Goal: Task Accomplishment & Management: Manage account settings

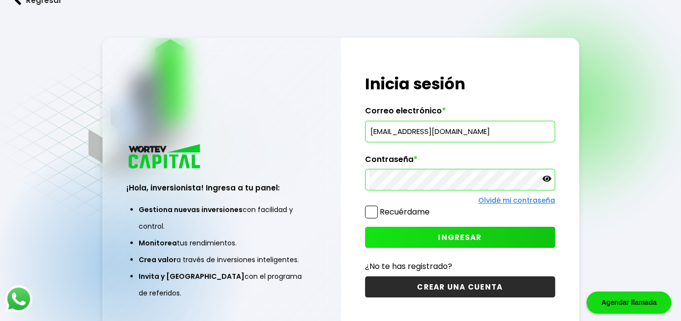
click at [427, 237] on button "INGRESAR" at bounding box center [460, 237] width 190 height 21
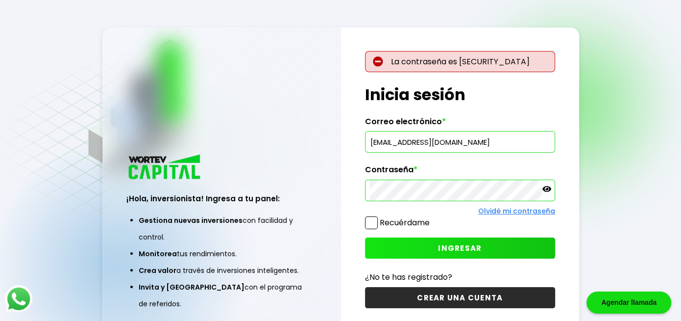
click at [546, 187] on icon at bounding box center [547, 189] width 9 height 6
click at [546, 187] on icon at bounding box center [547, 188] width 9 height 7
click at [494, 148] on input "[EMAIL_ADDRESS][DOMAIN_NAME]" at bounding box center [460, 141] width 181 height 21
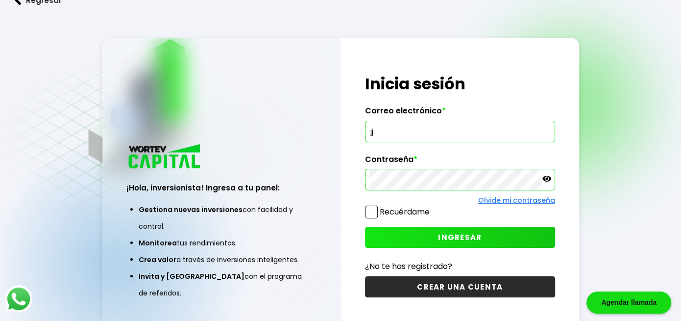
type input "j"
click at [433, 137] on input "text" at bounding box center [460, 131] width 181 height 21
type input "[EMAIL_ADDRESS][DOMAIN_NAME]"
click at [551, 179] on icon at bounding box center [547, 179] width 9 height 6
click at [494, 241] on button "INGRESAR" at bounding box center [460, 237] width 190 height 21
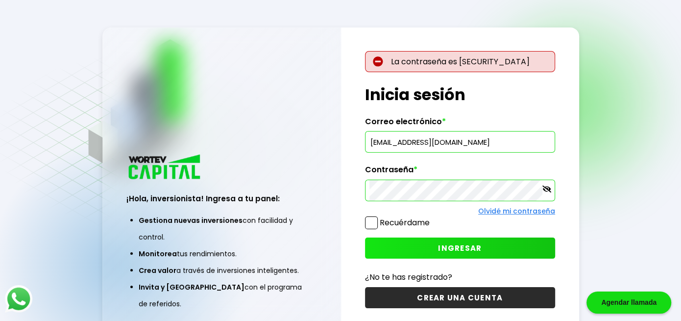
click at [504, 211] on link "Olvidé mi contraseña" at bounding box center [517, 211] width 77 height 10
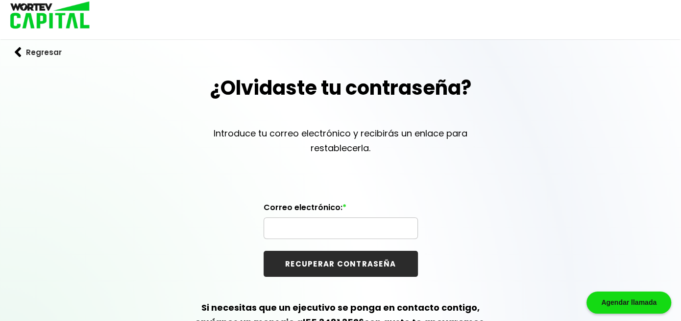
click at [312, 225] on input "text" at bounding box center [341, 228] width 146 height 21
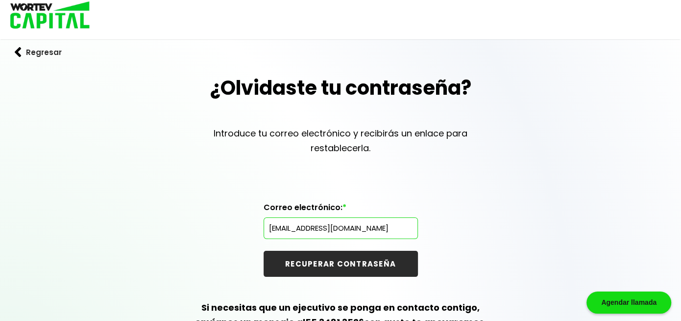
type input "[EMAIL_ADDRESS][DOMAIN_NAME]"
click at [264, 251] on button "RECUPERAR CONTRASEÑA" at bounding box center [341, 264] width 154 height 26
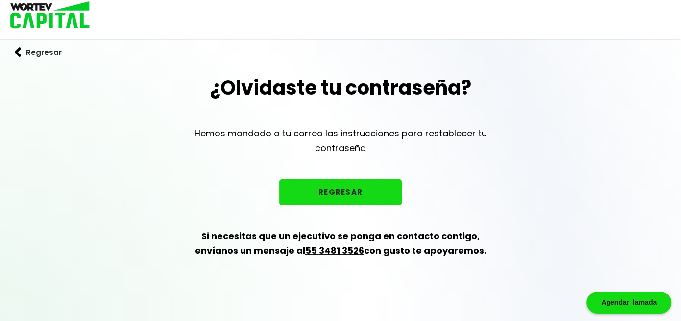
click at [343, 200] on button "REGRESAR" at bounding box center [340, 192] width 123 height 26
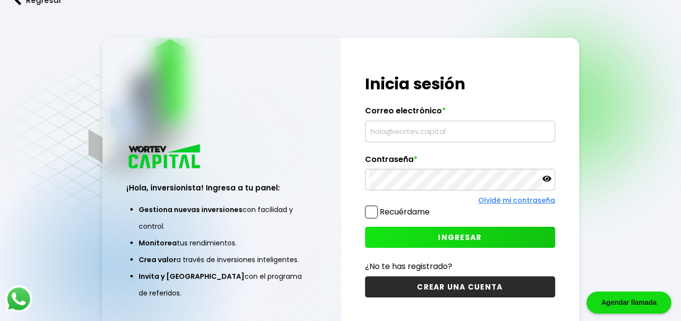
click at [464, 127] on input "text" at bounding box center [460, 131] width 181 height 21
type input "[EMAIL_ADDRESS][DOMAIN_NAME]"
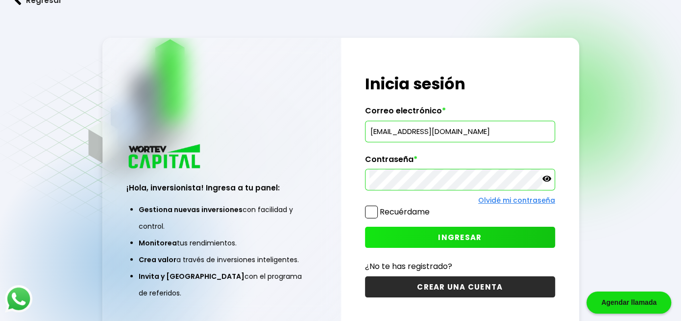
click at [546, 178] on icon at bounding box center [547, 178] width 9 height 9
click at [546, 178] on icon at bounding box center [547, 178] width 9 height 7
click at [512, 238] on button "INGRESAR" at bounding box center [460, 237] width 190 height 21
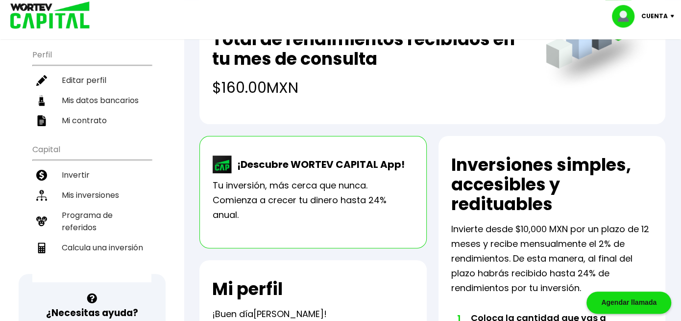
scroll to position [69, 0]
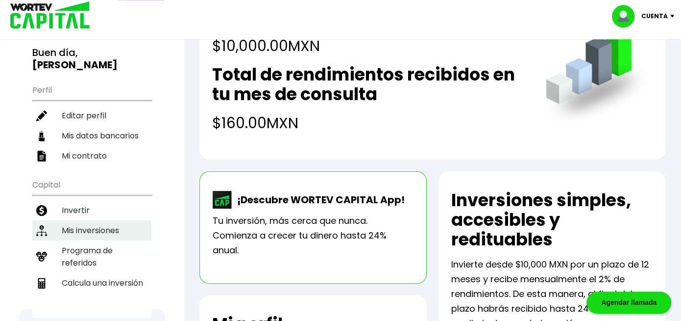
click at [105, 220] on li "Mis inversiones" at bounding box center [91, 230] width 119 height 20
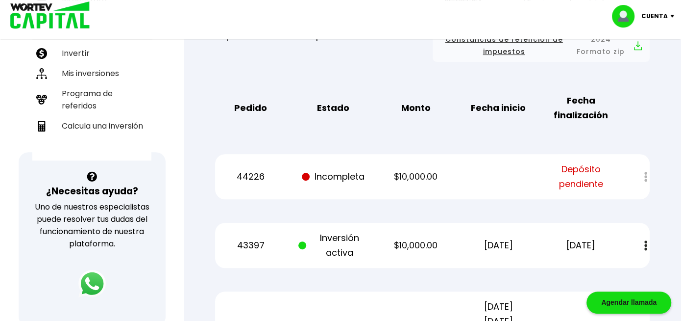
scroll to position [228, 0]
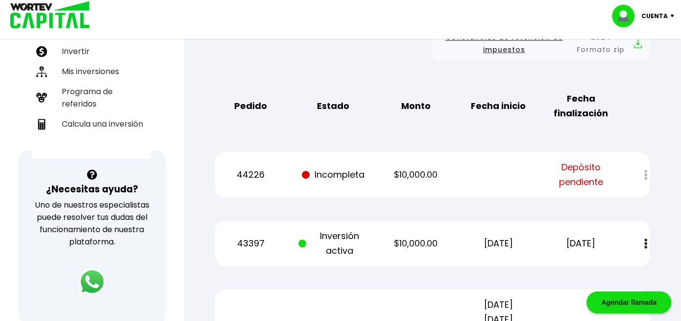
click at [646, 175] on div at bounding box center [640, 174] width 22 height 21
drag, startPoint x: 343, startPoint y: 175, endPoint x: 285, endPoint y: 176, distance: 57.9
click at [342, 175] on p "Incompleta" at bounding box center [334, 174] width 70 height 15
click at [249, 176] on p "44226" at bounding box center [251, 174] width 70 height 15
click at [309, 174] on span at bounding box center [306, 175] width 8 height 8
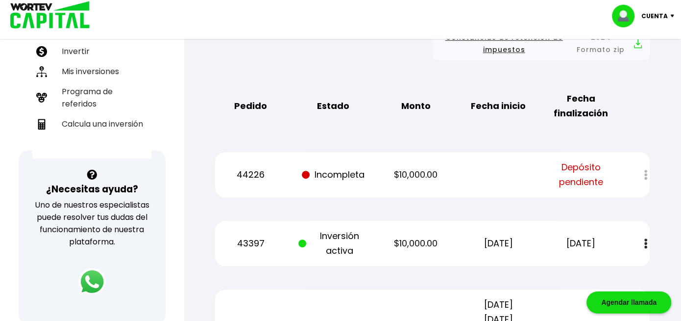
click at [412, 168] on p "$10,000.00" at bounding box center [416, 174] width 70 height 15
click at [555, 163] on span "Depósito pendiente" at bounding box center [581, 174] width 70 height 29
click at [598, 165] on span "Depósito pendiente" at bounding box center [581, 174] width 70 height 29
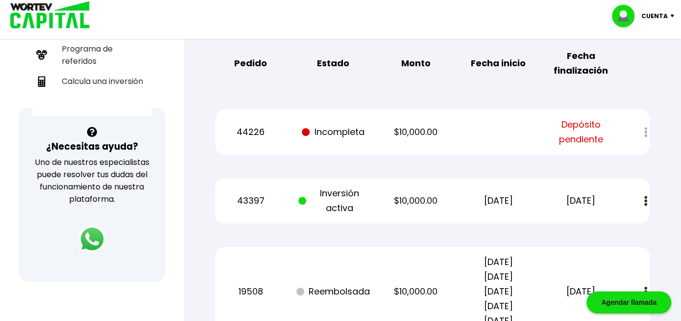
scroll to position [278, 0]
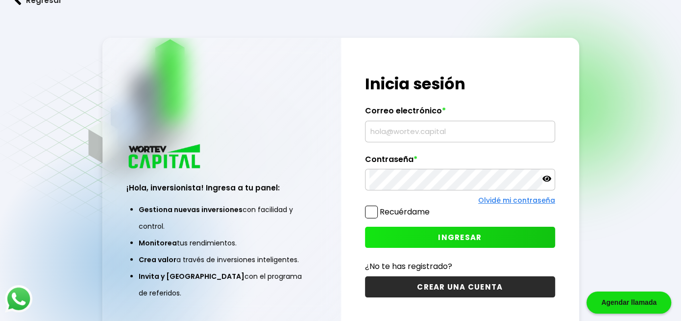
click at [661, 55] on div "Regresar ¡Hola, inversionista! Ingresa a tu panel: Gestiona nuevas inversiones …" at bounding box center [340, 185] width 681 height 370
click at [655, 35] on div "Regresar ¡Hola, inversionista! Ingresa a tu panel: Gestiona nuevas inversiones …" at bounding box center [340, 185] width 681 height 370
